Goal: Task Accomplishment & Management: Complete application form

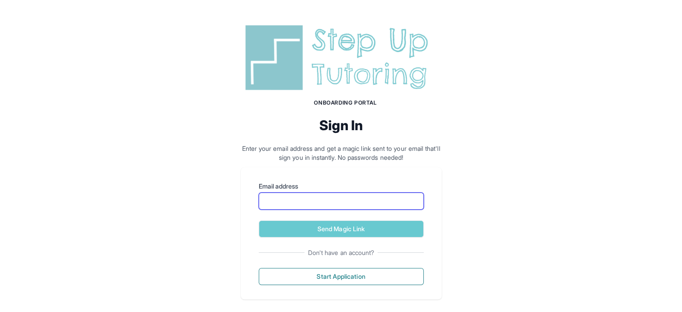
click at [294, 202] on input "Email address" at bounding box center [341, 200] width 165 height 17
type input "**********"
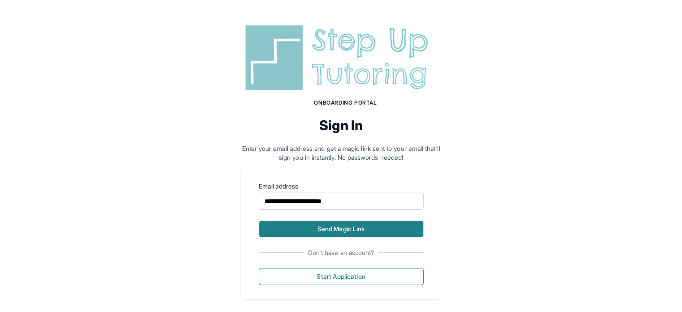
click at [322, 221] on button "Send Magic Link" at bounding box center [341, 228] width 165 height 17
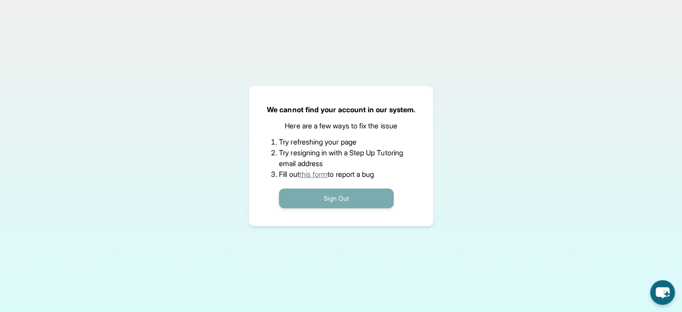
click at [314, 193] on button "Sign Out" at bounding box center [336, 198] width 115 height 20
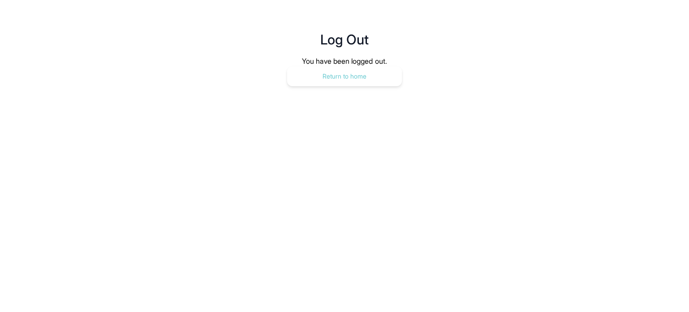
click at [342, 81] on button "Return to home" at bounding box center [344, 76] width 115 height 20
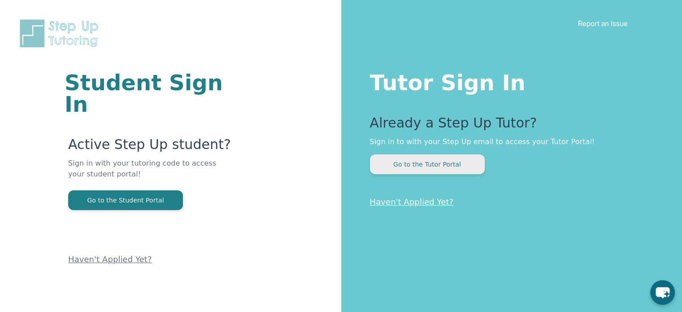
click at [394, 162] on button "Go to the Tutor Portal" at bounding box center [427, 164] width 115 height 20
